Goal: Contribute content: Add original content to the website for others to see

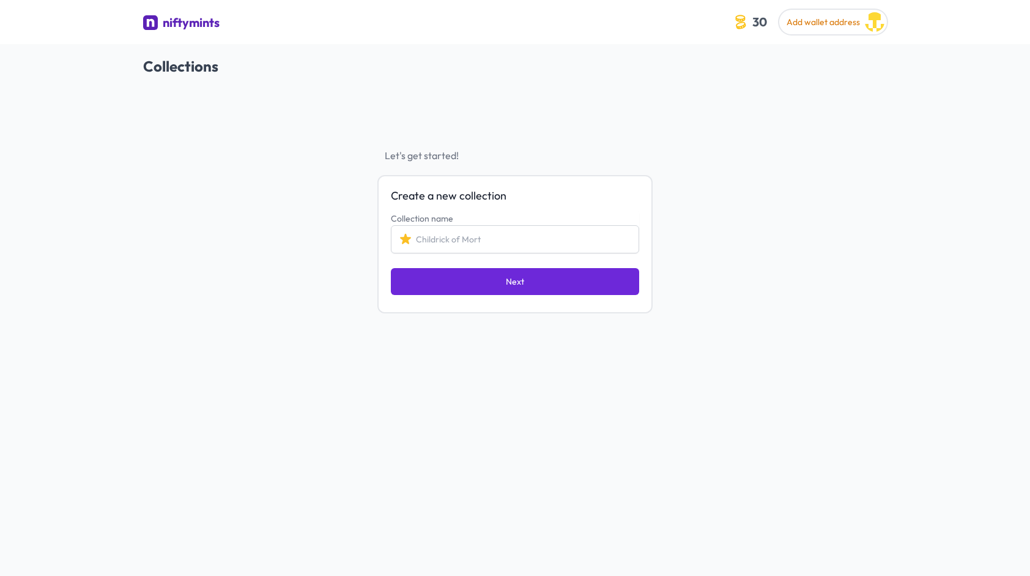
click at [450, 237] on input "Collection name" at bounding box center [515, 239] width 248 height 28
type input "GOBLINS"
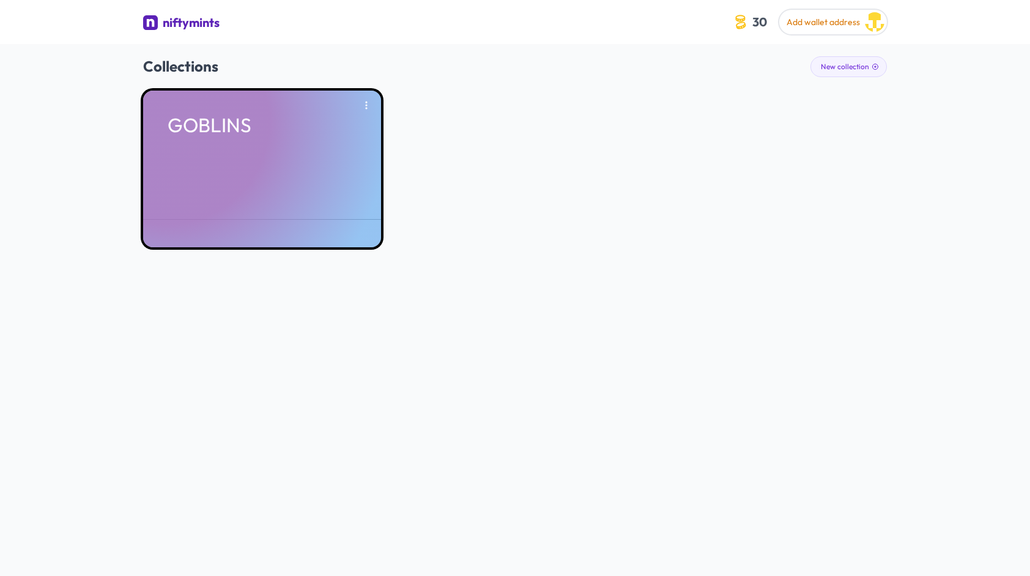
click at [223, 150] on div "GOBLINS" at bounding box center [262, 169] width 238 height 157
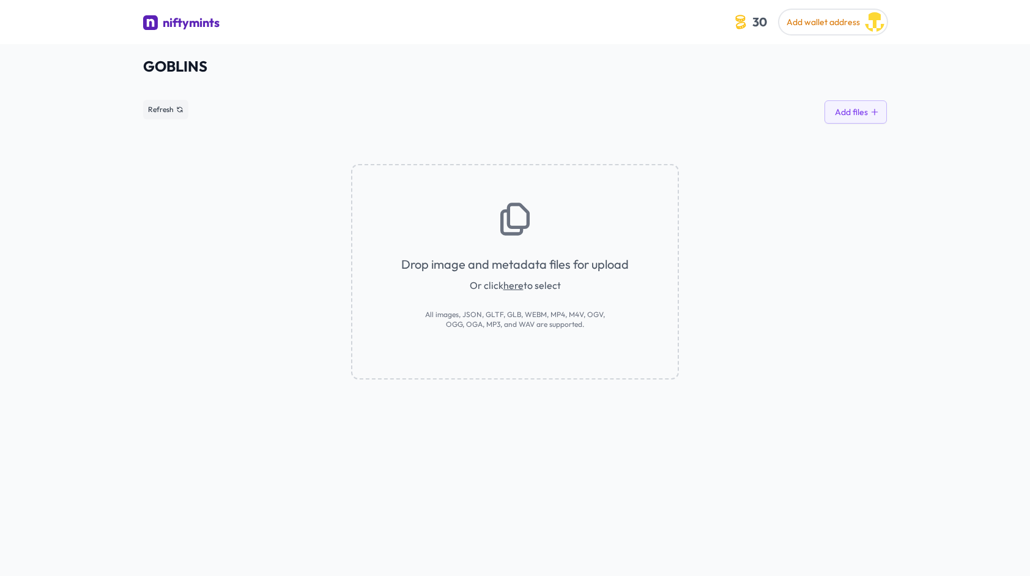
click at [513, 283] on link "here" at bounding box center [513, 285] width 20 height 12
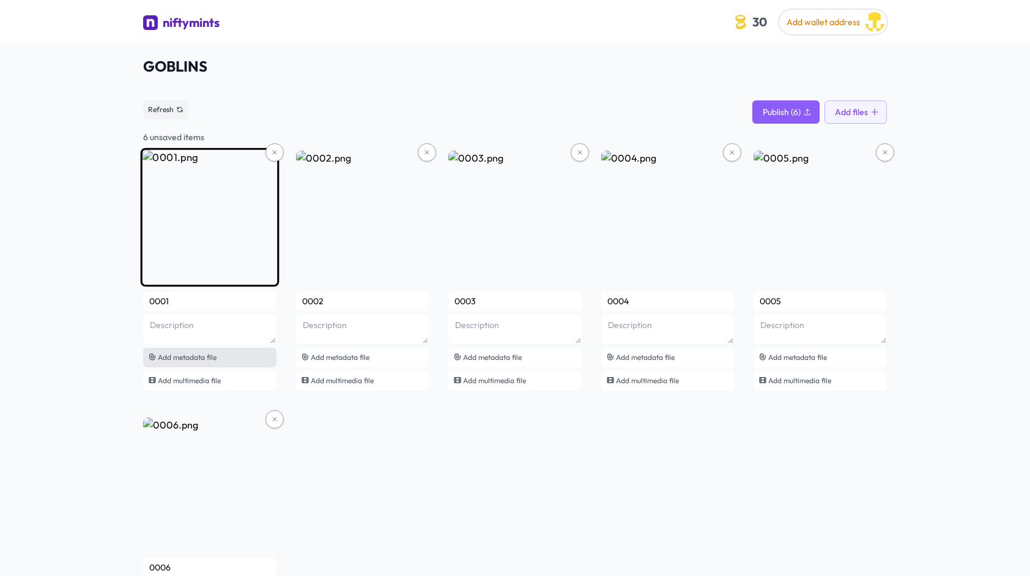
click at [209, 358] on span "Add metadata file" at bounding box center [187, 356] width 59 height 9
click at [210, 353] on span "Add metadata file" at bounding box center [187, 356] width 59 height 9
click at [253, 347] on div "Add metadata file" at bounding box center [209, 357] width 133 height 20
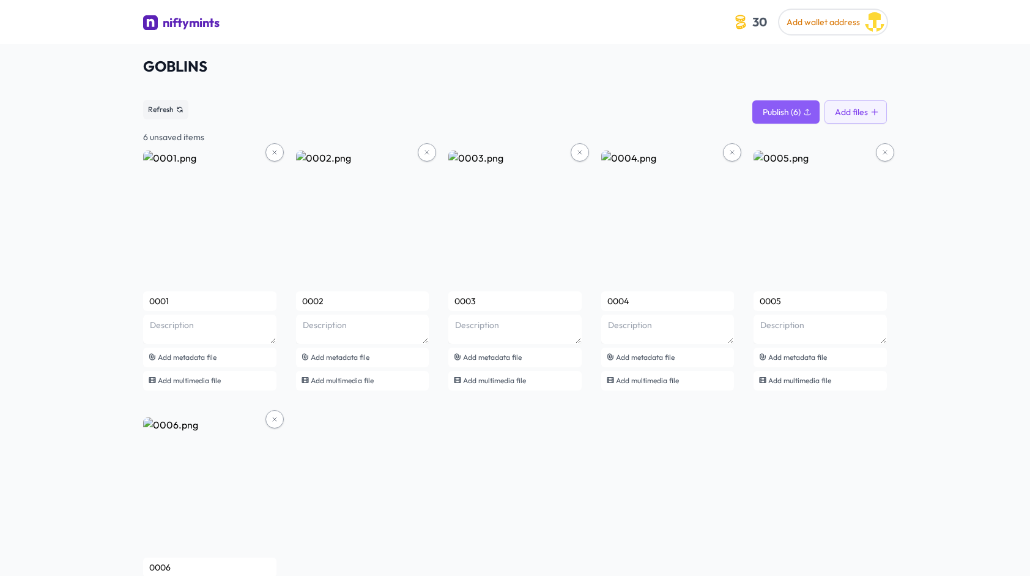
click at [576, 416] on div "0001 Add metadata file Add multimedia file 0002 Add metadata file Add multimedi…" at bounding box center [515, 404] width 744 height 508
click at [861, 110] on button "Add files" at bounding box center [855, 111] width 62 height 23
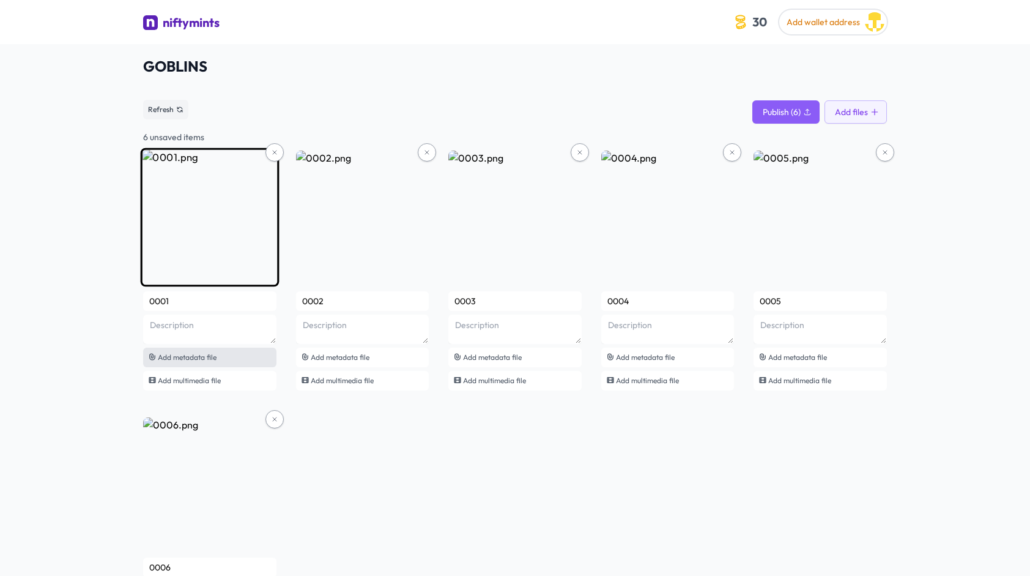
click at [189, 358] on span "Add metadata file" at bounding box center [187, 356] width 59 height 9
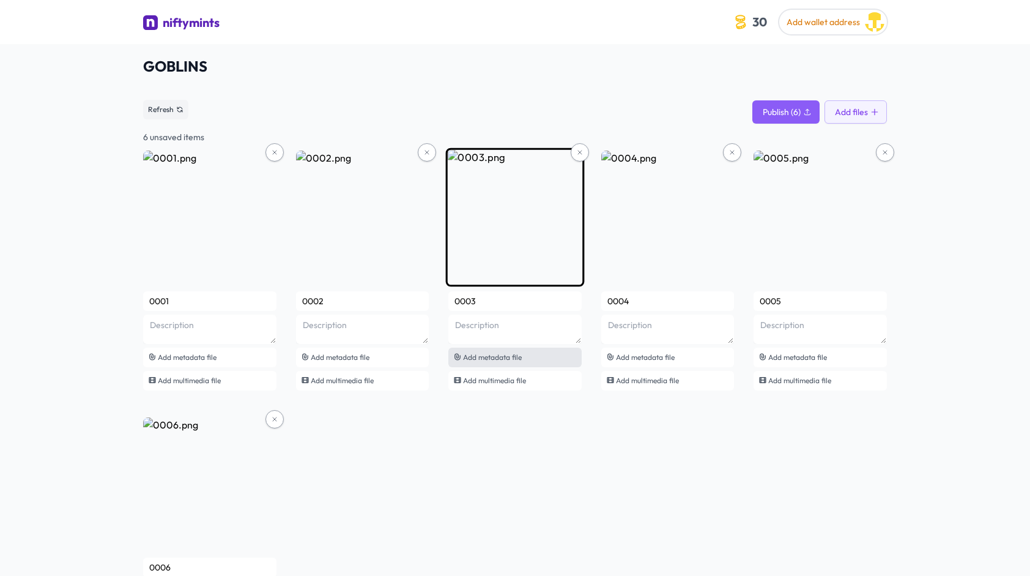
click at [521, 358] on span "Add metadata file" at bounding box center [492, 356] width 59 height 9
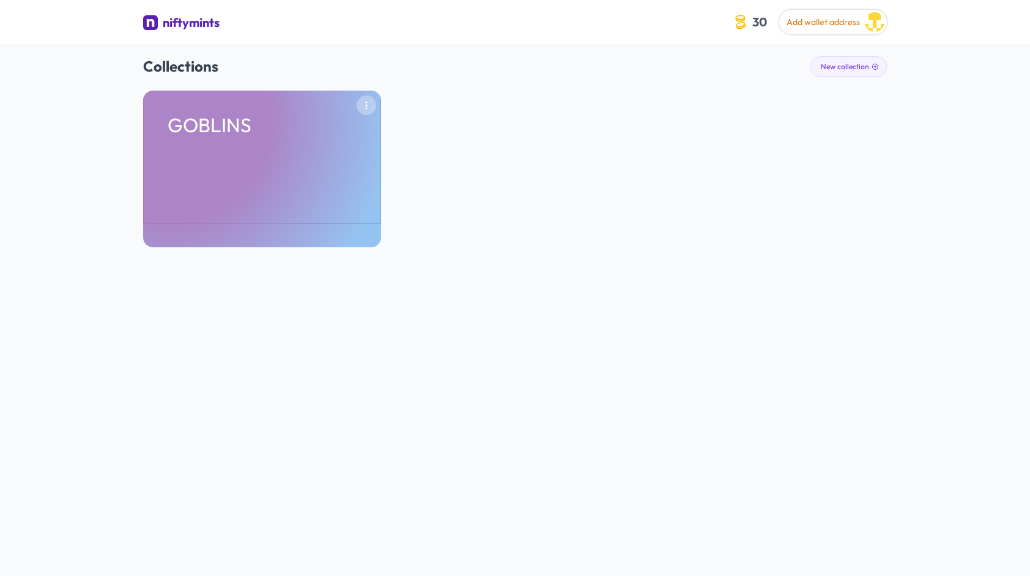
click at [367, 102] on icon "button" at bounding box center [367, 106] width 2 height 8
click at [322, 132] on button "Remove" at bounding box center [337, 131] width 64 height 22
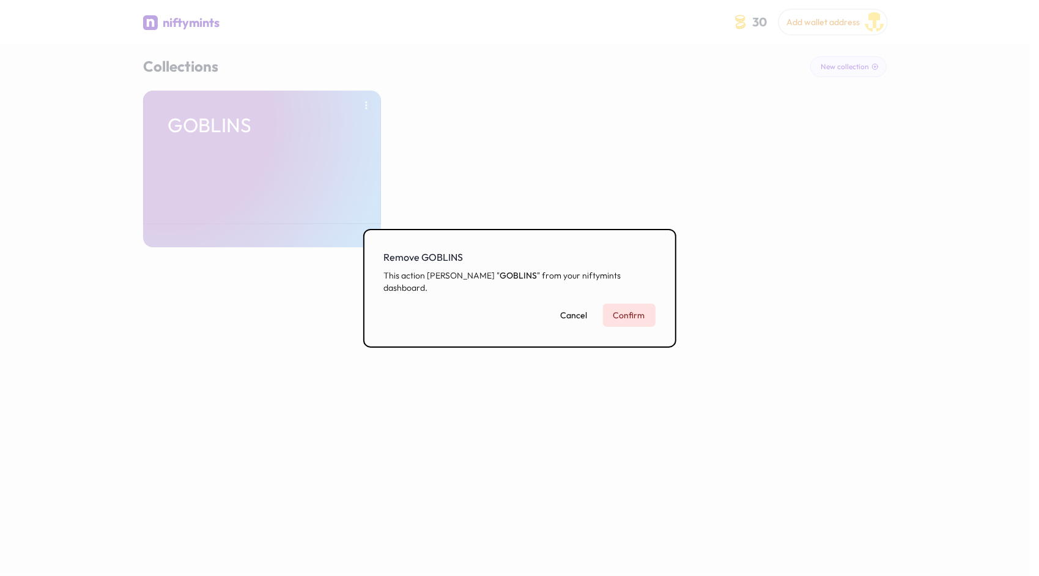
click at [621, 306] on button "Confirm" at bounding box center [629, 314] width 53 height 23
